Goal: Navigation & Orientation: Find specific page/section

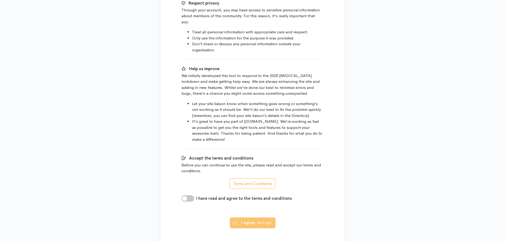
scroll to position [317, 0]
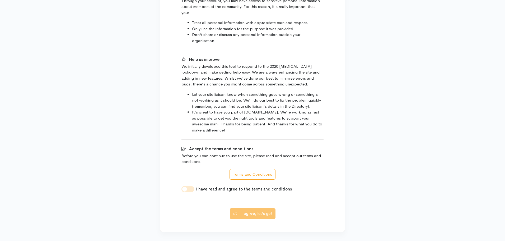
click at [187, 186] on input "I have read and agree to the terms and conditions" at bounding box center [187, 189] width 13 height 6
checkbox input "true"
click at [251, 210] on b "I agree" at bounding box center [247, 212] width 13 height 5
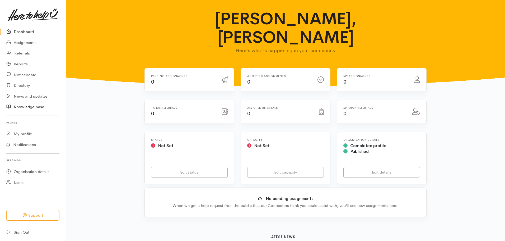
click at [41, 109] on link "Knowledge base" at bounding box center [33, 106] width 66 height 11
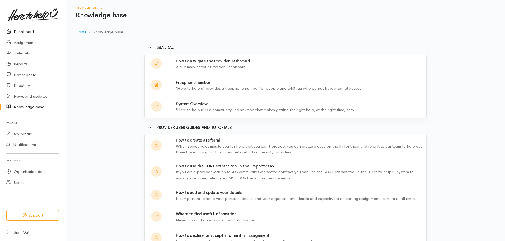
click at [21, 32] on link "Dashboard" at bounding box center [33, 31] width 66 height 11
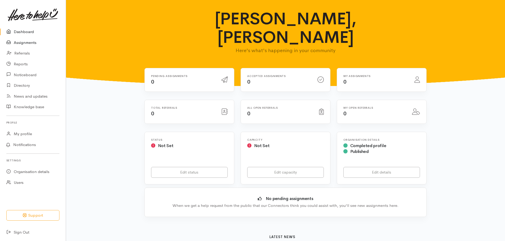
click at [25, 44] on link "Assignments" at bounding box center [33, 42] width 66 height 11
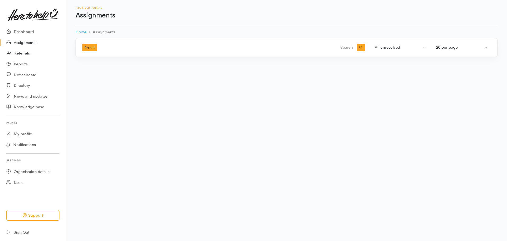
click at [25, 54] on link "Referrals" at bounding box center [33, 53] width 66 height 11
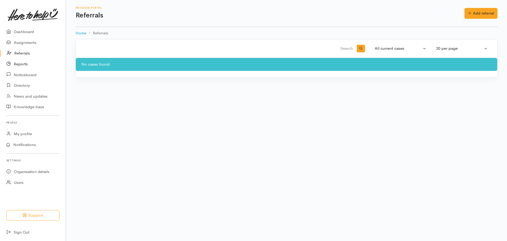
click at [25, 64] on link "Reports" at bounding box center [33, 64] width 66 height 11
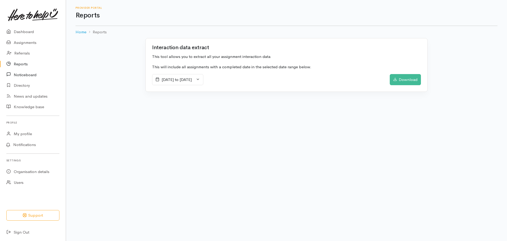
click at [26, 75] on link "Noticeboard" at bounding box center [33, 74] width 66 height 11
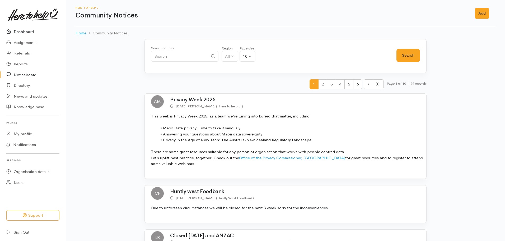
click at [26, 27] on link "Dashboard" at bounding box center [33, 31] width 66 height 11
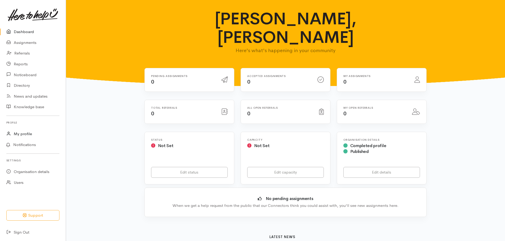
click at [26, 137] on link "My profile" at bounding box center [33, 133] width 66 height 11
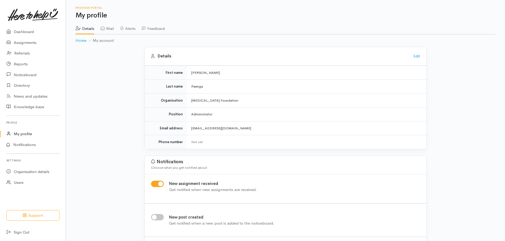
click at [420, 57] on div "Details Edit" at bounding box center [285, 56] width 281 height 18
click at [418, 57] on link "Edit" at bounding box center [416, 55] width 7 height 5
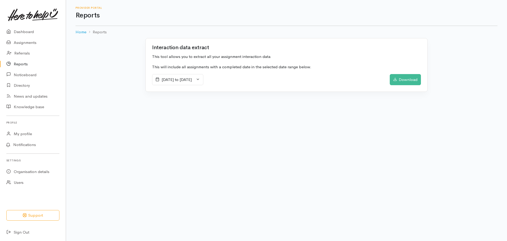
drag, startPoint x: 272, startPoint y: 156, endPoint x: 265, endPoint y: 157, distance: 7.3
click at [271, 156] on body "Support Your 'Here to help u' liaison Your contact within the 'Here to help u' …" at bounding box center [253, 120] width 507 height 241
